Goal: Task Accomplishment & Management: Use online tool/utility

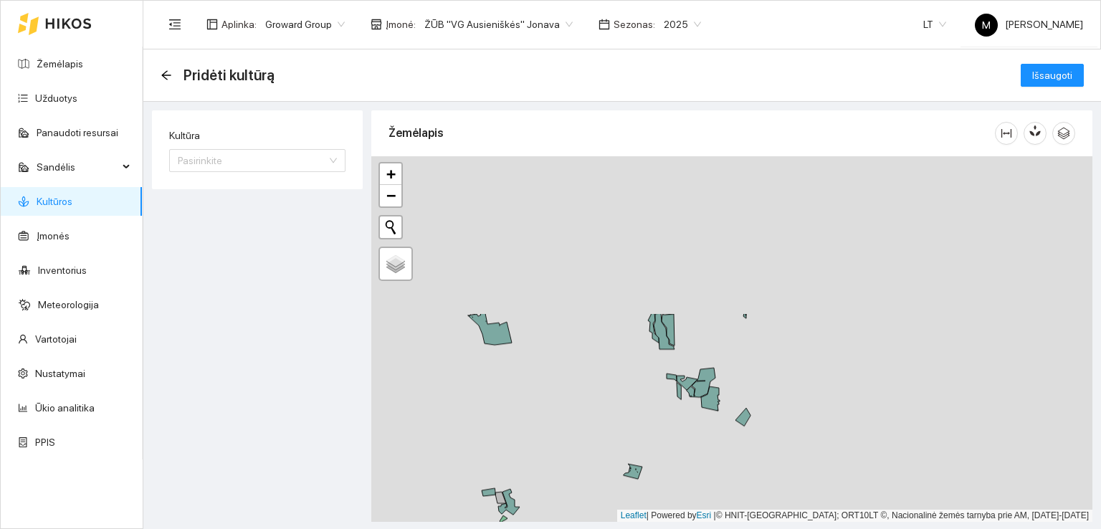
drag, startPoint x: 683, startPoint y: 270, endPoint x: 698, endPoint y: 448, distance: 178.3
click at [698, 448] on div at bounding box center [731, 338] width 721 height 365
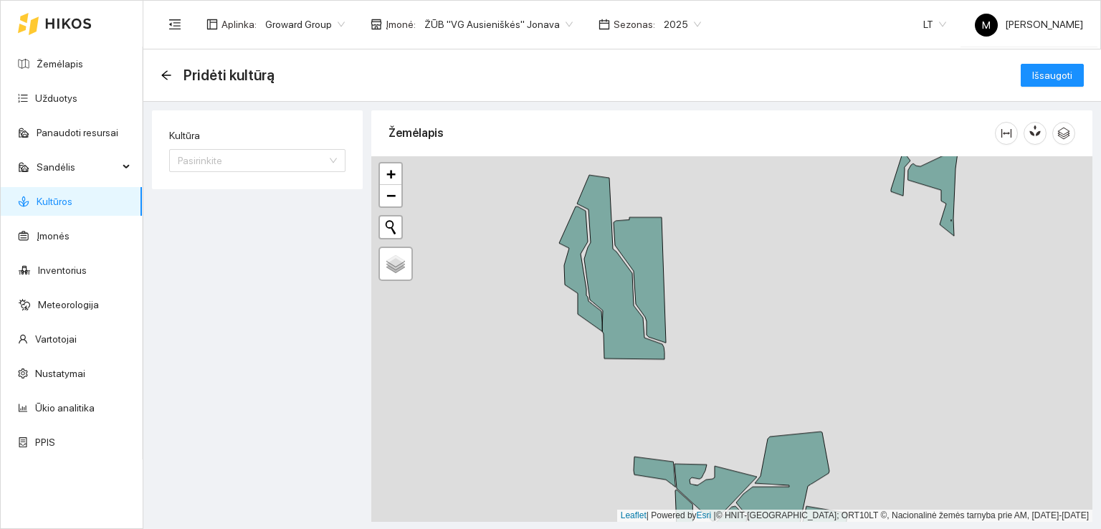
click at [674, 22] on span "2025" at bounding box center [681, 24] width 37 height 21
click at [660, 192] on div "2026" at bounding box center [664, 190] width 37 height 16
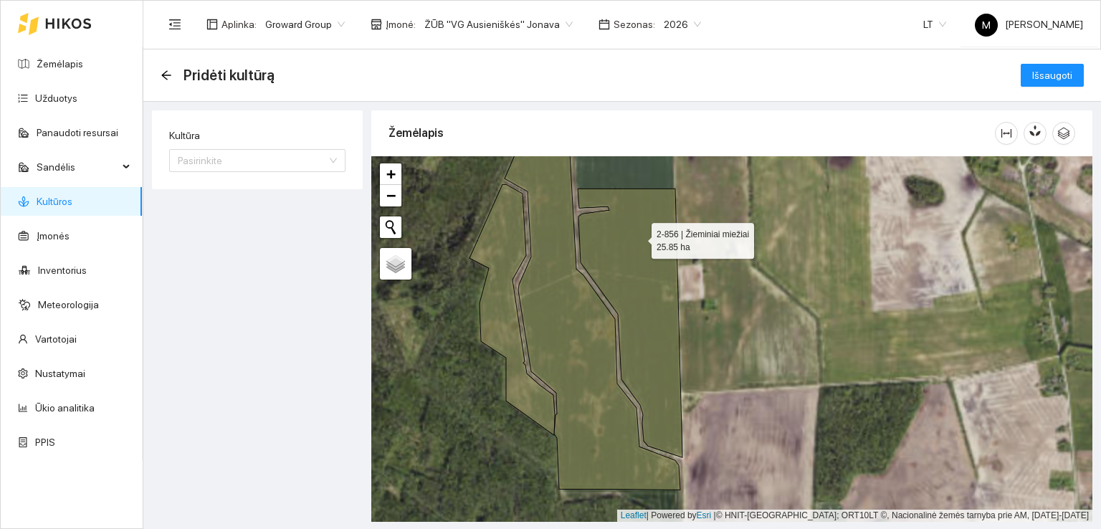
drag, startPoint x: 641, startPoint y: 235, endPoint x: 597, endPoint y: 328, distance: 102.9
click at [597, 328] on icon at bounding box center [629, 322] width 105 height 269
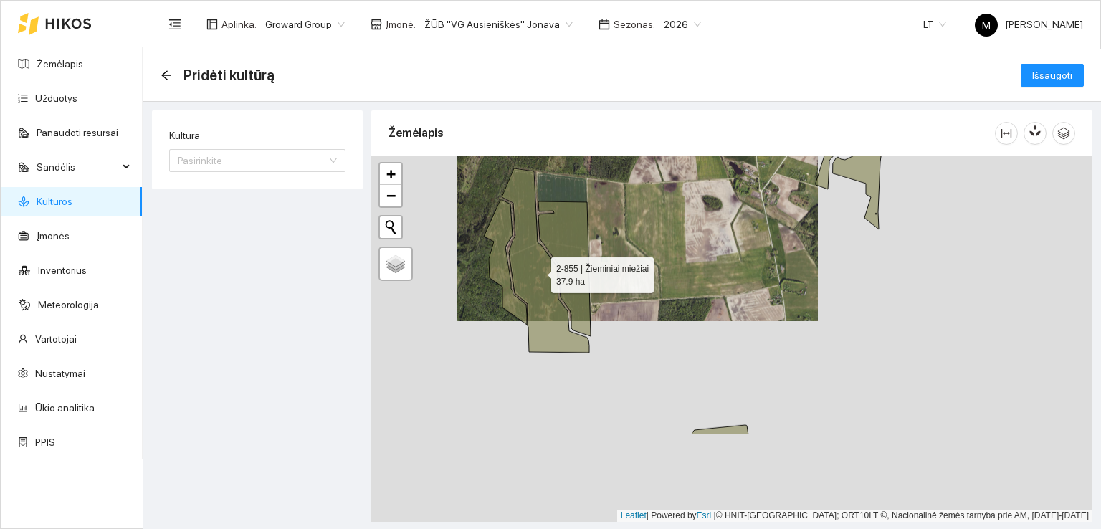
drag, startPoint x: 537, startPoint y: 398, endPoint x: 538, endPoint y: 273, distance: 124.7
click at [538, 273] on icon at bounding box center [545, 260] width 87 height 184
